Goal: Find specific page/section: Find specific page/section

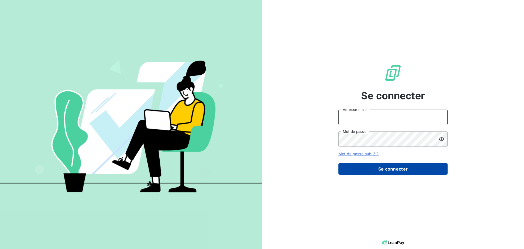
type input "[EMAIL_ADDRESS][DOMAIN_NAME]"
click at [359, 167] on button "Se connecter" at bounding box center [392, 168] width 109 height 11
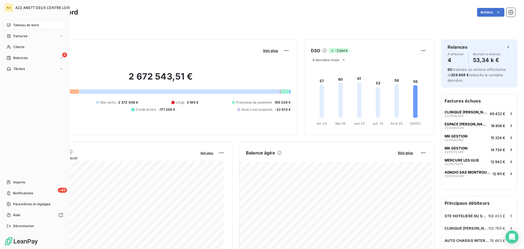
click at [9, 27] on icon at bounding box center [9, 25] width 4 height 4
click at [19, 48] on span "Clients" at bounding box center [18, 46] width 11 height 5
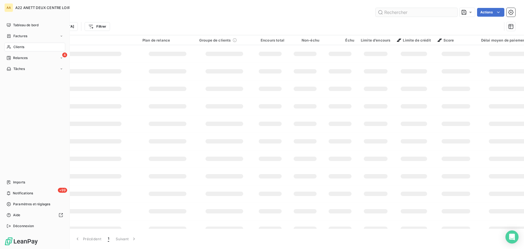
click at [435, 11] on input "text" at bounding box center [417, 12] width 82 height 9
click at [385, 11] on input "text" at bounding box center [417, 12] width 82 height 9
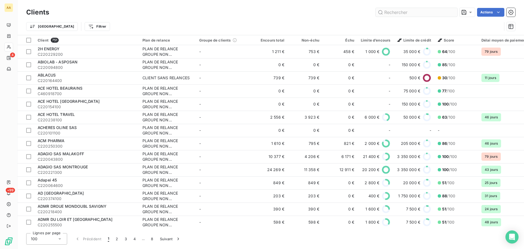
click at [385, 11] on input "text" at bounding box center [417, 12] width 82 height 9
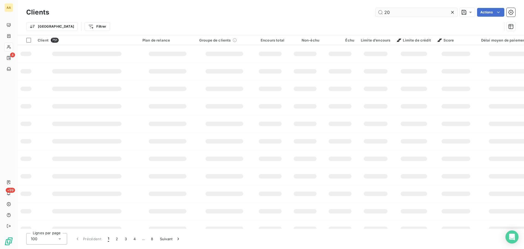
type input "2"
type input "0292"
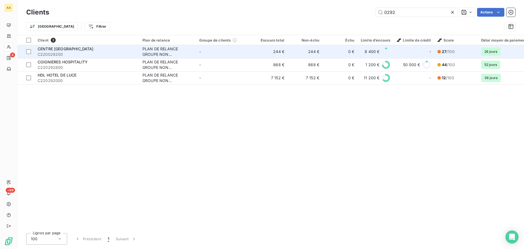
click at [57, 50] on span "CENTRE [GEOGRAPHIC_DATA]" at bounding box center [66, 48] width 56 height 5
